Goal: Task Accomplishment & Management: Manage account settings

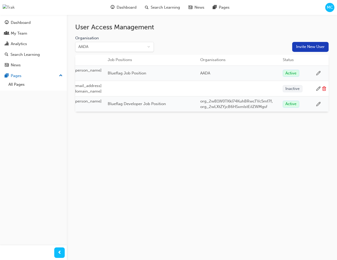
scroll to position [0, 170]
click at [321, 73] on div at bounding box center [321, 73] width 10 height 5
click at [318, 71] on icon at bounding box center [318, 73] width 5 height 5
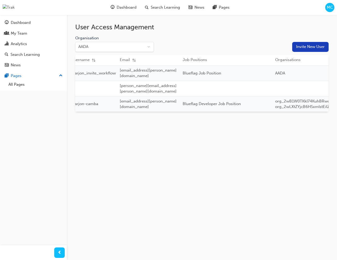
scroll to position [0, 170]
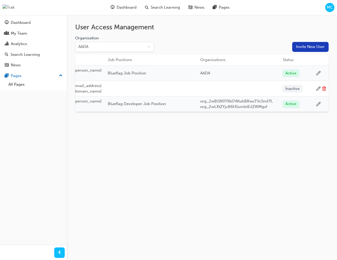
click at [318, 71] on icon at bounding box center [318, 73] width 5 height 5
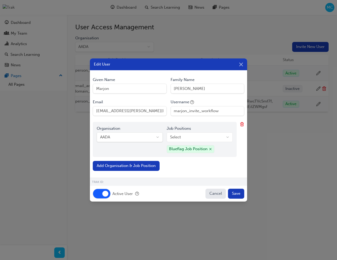
click at [99, 194] on button "Active User" at bounding box center [102, 194] width 18 height 10
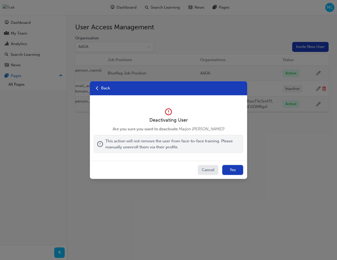
click at [236, 169] on button "Yes" at bounding box center [232, 170] width 21 height 10
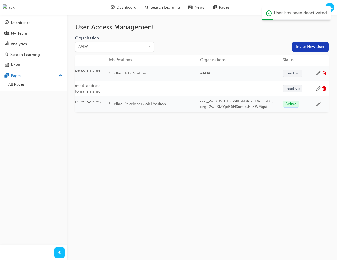
click at [324, 71] on icon at bounding box center [324, 73] width 5 height 5
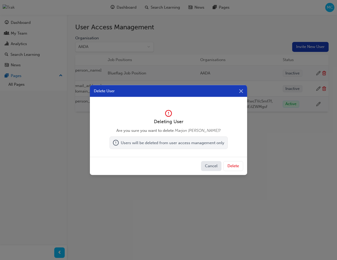
click at [237, 168] on button "Delete" at bounding box center [233, 166] width 20 height 10
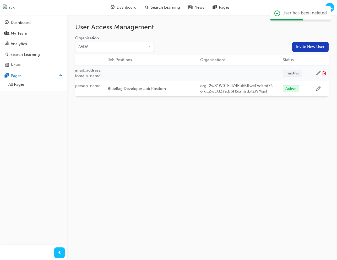
scroll to position [0, 0]
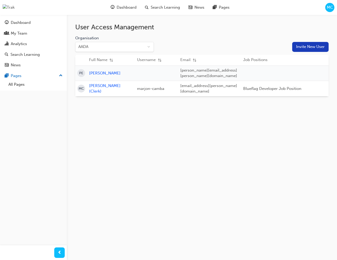
click at [303, 45] on button "Invite New User" at bounding box center [310, 47] width 36 height 10
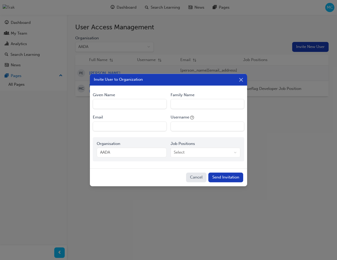
click at [118, 106] on Name "Given Name" at bounding box center [130, 104] width 74 height 10
type Name "Marjon"
click at [182, 105] on Name "Family Name" at bounding box center [208, 104] width 74 height 10
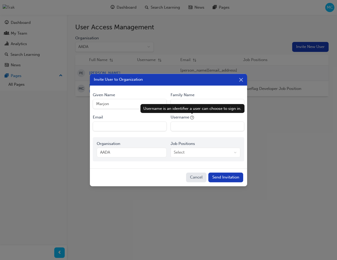
type Name "[PERSON_NAME]"
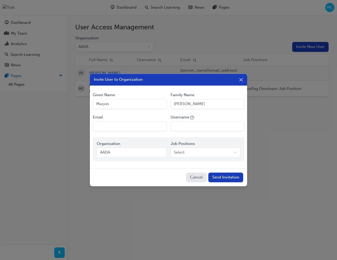
click at [126, 128] on input "Email" at bounding box center [130, 126] width 74 height 10
click at [122, 127] on input "[EMAIL_ADDRESS][PERSON_NAME][DOMAIN_NAME]" at bounding box center [130, 126] width 74 height 10
type input "marjon.camba+inviteworkflow@blueflag.com.au"
click at [188, 128] on input "Username" at bounding box center [208, 126] width 74 height 10
type input "marjon_invite_workflow"
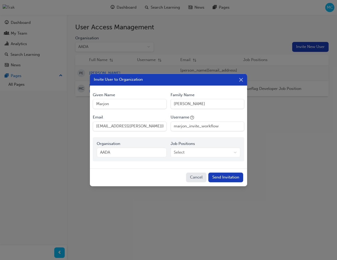
click at [194, 153] on body "Your version of Internet Explorer is outdated and not supported. Please upgrade…" at bounding box center [168, 130] width 337 height 260
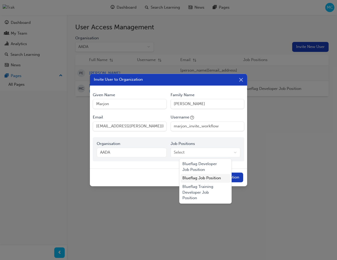
click at [202, 179] on div "Blueflag Job Position" at bounding box center [206, 178] width 50 height 9
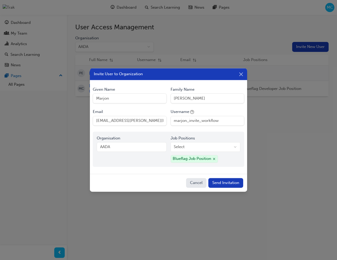
click at [235, 186] on button "Send Invitation" at bounding box center [225, 183] width 35 height 10
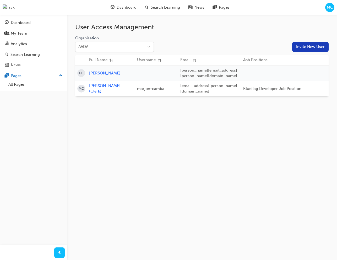
click at [329, 6] on span "MC" at bounding box center [330, 7] width 6 height 6
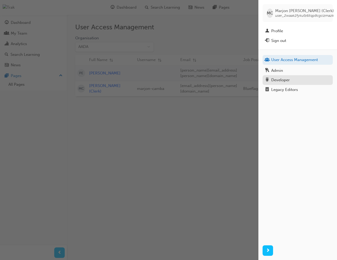
click at [292, 80] on div "Developer" at bounding box center [297, 80] width 65 height 7
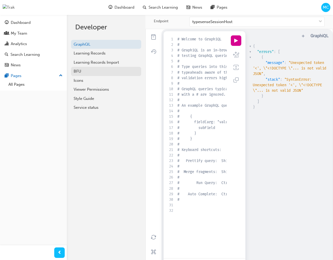
click at [88, 68] on div "BFU" at bounding box center [106, 71] width 65 height 6
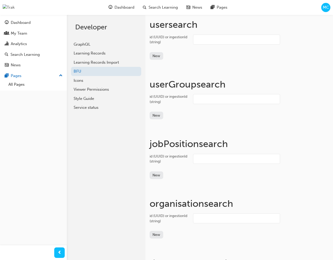
click at [213, 39] on input "id (UUID) or ingestionId (string)" at bounding box center [236, 40] width 87 height 10
paste input "user_31pc8dD2d9lpiVjY8LiWIYMBb5r"
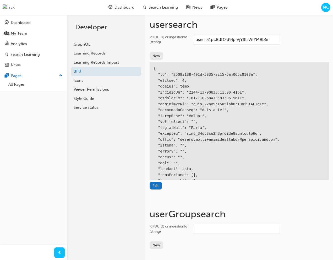
type input "user_31pc8dD2d9lpiVjY8LiWIYMBb5r"
